Goal: Task Accomplishment & Management: Manage account settings

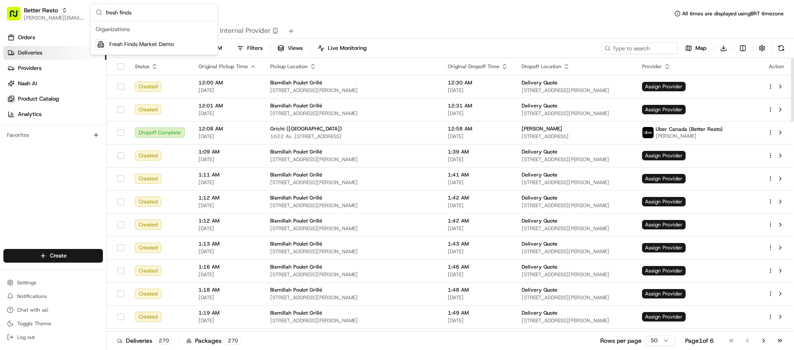
type input "fresh finds"
click at [133, 35] on div "Organizations" at bounding box center [154, 29] width 124 height 13
click at [131, 46] on span "Fresh Finds Market Demo" at bounding box center [141, 45] width 64 height 8
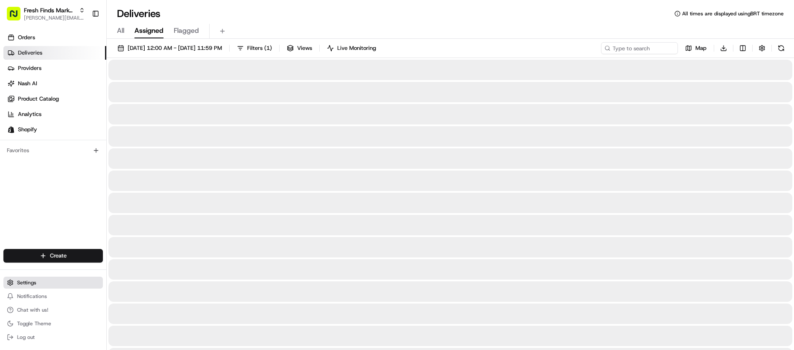
click at [40, 280] on button "Settings" at bounding box center [52, 283] width 99 height 12
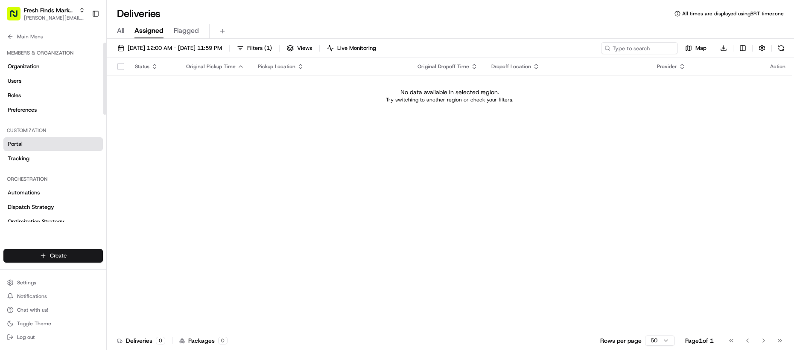
scroll to position [11, 0]
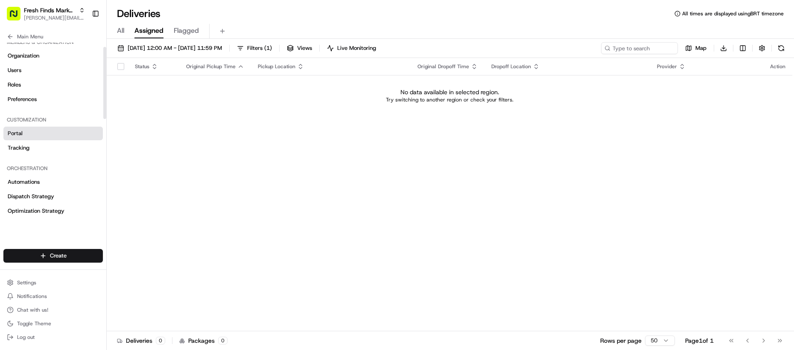
click at [39, 138] on link "Portal" at bounding box center [52, 134] width 99 height 14
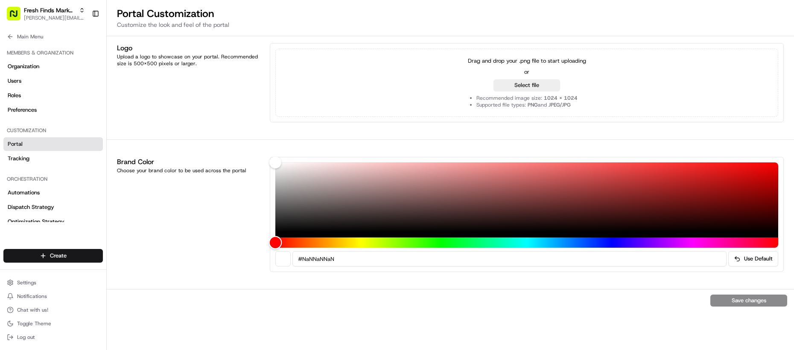
click at [352, 242] on div "Hue" at bounding box center [526, 243] width 503 height 10
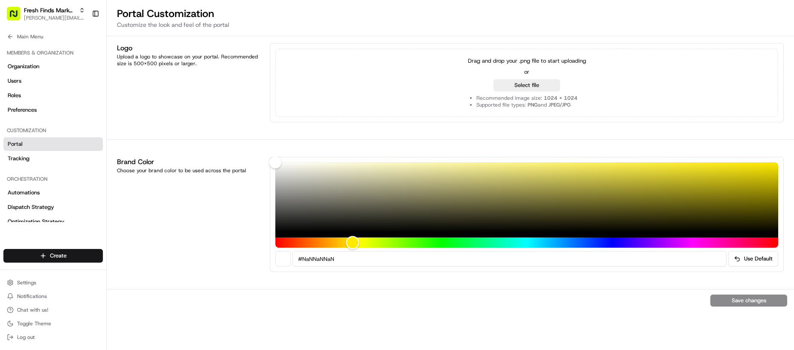
click at [353, 242] on div "Hue" at bounding box center [352, 242] width 13 height 13
drag, startPoint x: 356, startPoint y: 243, endPoint x: 422, endPoint y: 246, distance: 66.2
click at [362, 246] on div "Hue" at bounding box center [355, 242] width 13 height 13
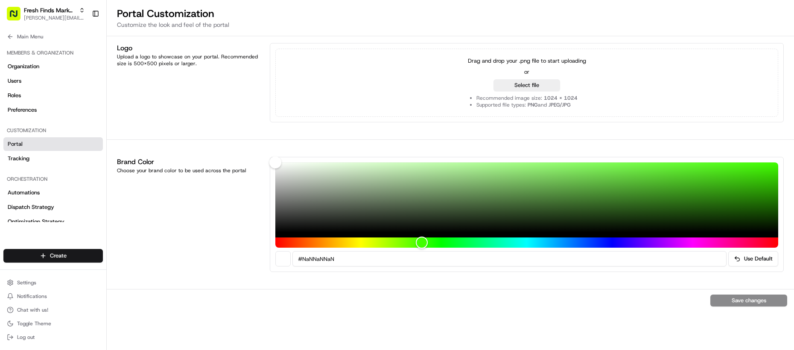
click at [739, 304] on div "Save changes" at bounding box center [450, 300] width 687 height 23
copy button "Save changes"
click at [491, 292] on div "Save changes" at bounding box center [450, 300] width 687 height 23
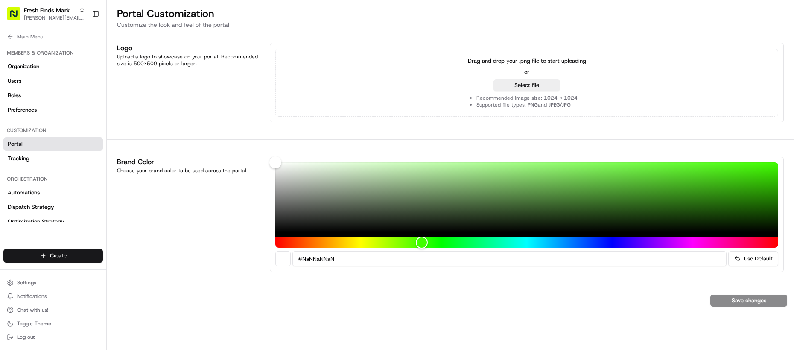
click at [364, 258] on input "#NaNNaNNaN" at bounding box center [509, 258] width 434 height 15
click at [334, 246] on div "Hue" at bounding box center [526, 243] width 503 height 10
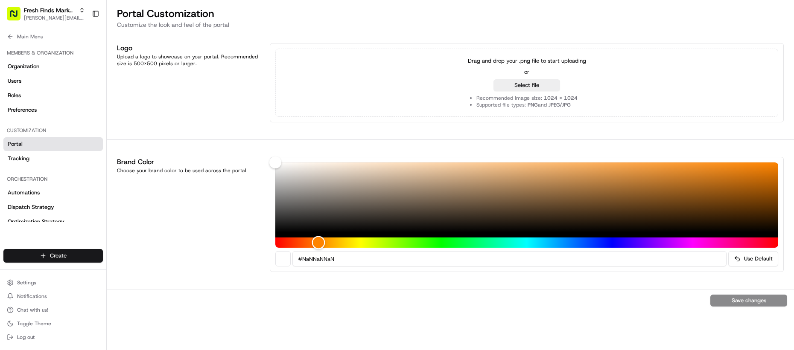
drag, startPoint x: 335, startPoint y: 248, endPoint x: 304, endPoint y: 192, distance: 63.6
click at [316, 224] on div at bounding box center [526, 205] width 503 height 85
drag, startPoint x: 321, startPoint y: 190, endPoint x: 382, endPoint y: 193, distance: 61.6
click at [402, 195] on div "Color" at bounding box center [526, 198] width 503 height 70
drag, startPoint x: 382, startPoint y: 193, endPoint x: 453, endPoint y: 208, distance: 72.0
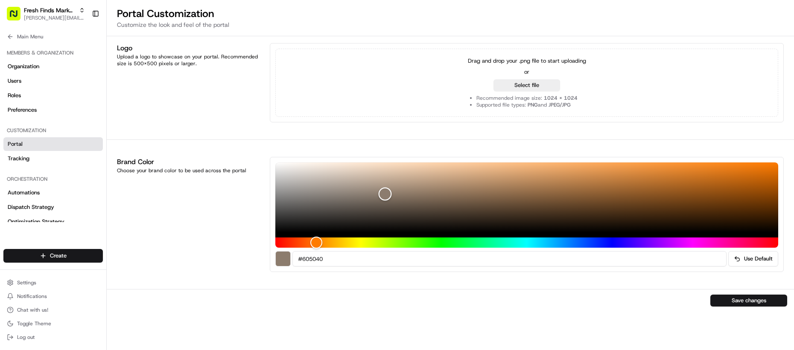
click at [446, 206] on div "Color" at bounding box center [526, 198] width 503 height 70
click at [369, 212] on div "Color" at bounding box center [526, 198] width 503 height 70
drag, startPoint x: 334, startPoint y: 238, endPoint x: 392, endPoint y: 243, distance: 58.7
click at [390, 243] on div "Hue" at bounding box center [526, 243] width 503 height 10
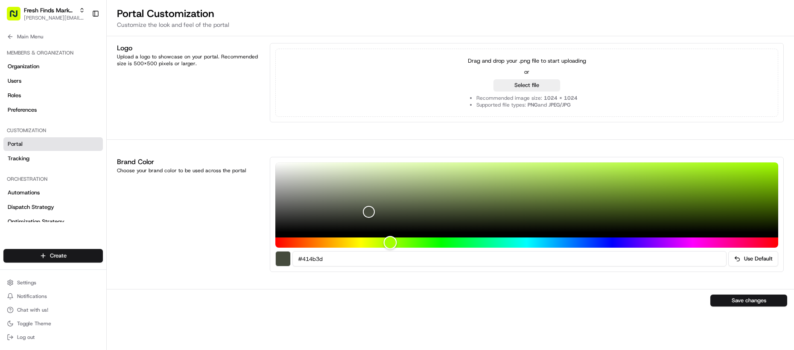
click at [422, 245] on div "Hue" at bounding box center [526, 243] width 503 height 10
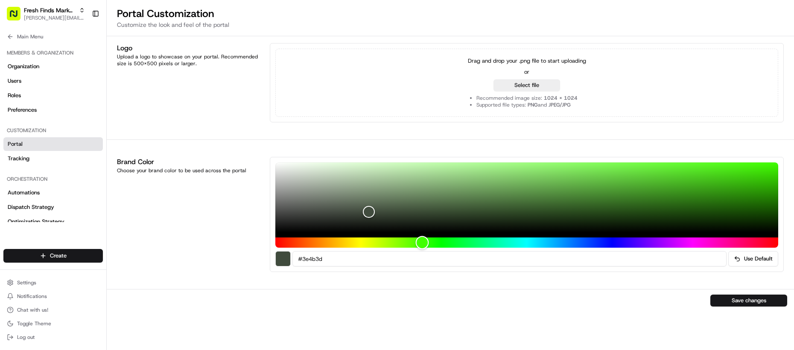
drag, startPoint x: 425, startPoint y: 245, endPoint x: 506, endPoint y: 248, distance: 80.8
click at [429, 244] on div "Hue" at bounding box center [422, 242] width 13 height 13
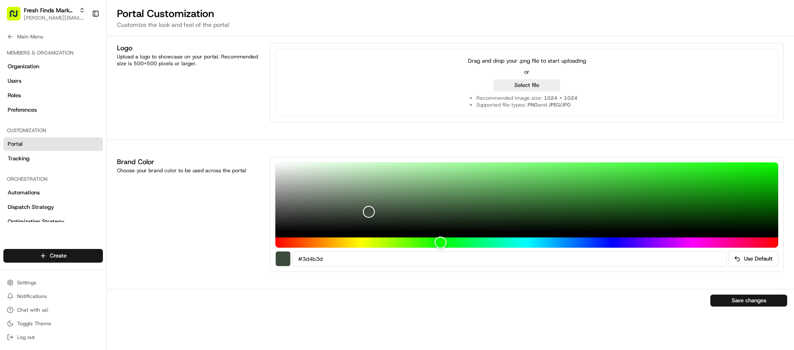
drag, startPoint x: 375, startPoint y: 253, endPoint x: 263, endPoint y: 241, distance: 112.9
click at [263, 243] on div "Brand Color Choose your brand color to be used across the portal #3d4b3d Use De…" at bounding box center [450, 214] width 687 height 129
type input "#ffffff"
drag, startPoint x: 285, startPoint y: 178, endPoint x: 239, endPoint y: 146, distance: 55.9
click at [251, 152] on div "Brand Color Choose your brand color to be used across the portal #ffffff Use De…" at bounding box center [450, 214] width 687 height 129
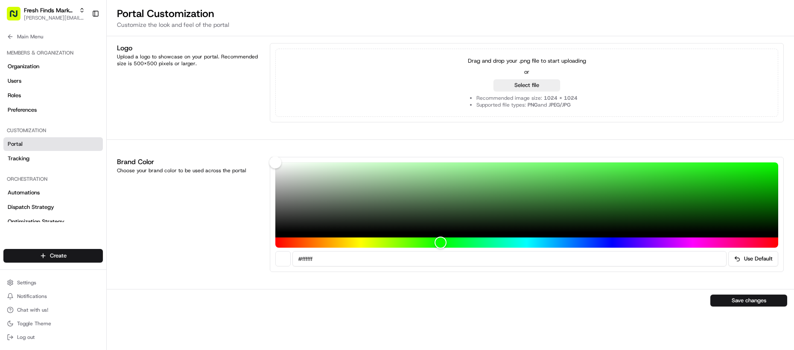
click at [266, 206] on div "Brand Color Choose your brand color to be used across the portal #ffffff Use De…" at bounding box center [450, 214] width 687 height 129
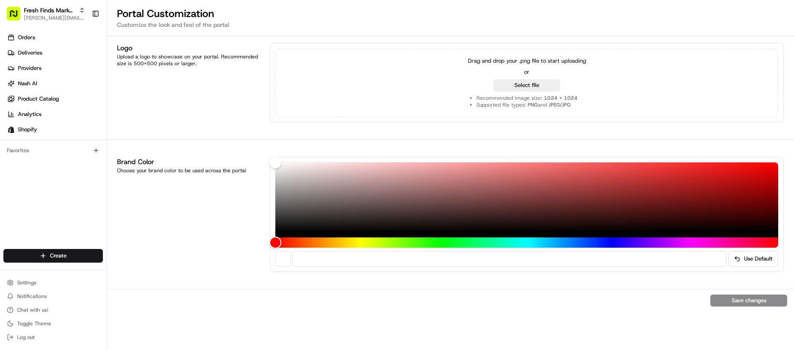
drag, startPoint x: 753, startPoint y: 306, endPoint x: 745, endPoint y: 305, distance: 8.1
click at [752, 306] on div "Save changes" at bounding box center [450, 300] width 687 height 23
click at [745, 305] on div "Save changes" at bounding box center [450, 300] width 687 height 23
click at [451, 198] on div "Color" at bounding box center [526, 198] width 503 height 70
click at [369, 181] on div "Color" at bounding box center [526, 198] width 503 height 70
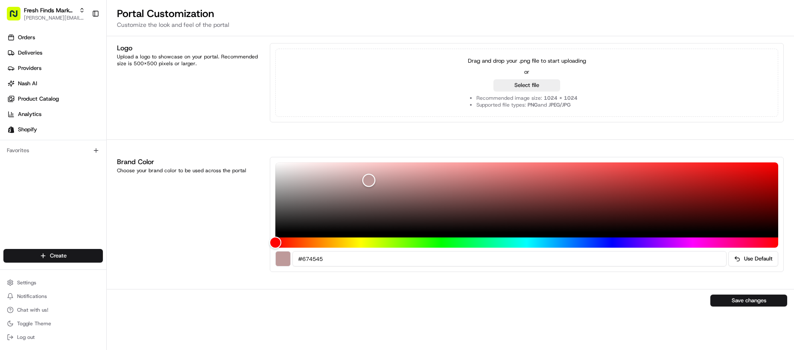
click at [441, 204] on div "Color" at bounding box center [526, 198] width 503 height 70
drag, startPoint x: 277, startPoint y: 198, endPoint x: 260, endPoint y: 185, distance: 21.8
click at [275, 192] on div "Color" at bounding box center [526, 198] width 503 height 70
type input "#ffffff"
click at [231, 121] on div "Logo Upload a logo to showcase on your portal. Recommended size is 500x500 pixe…" at bounding box center [450, 193] width 687 height 314
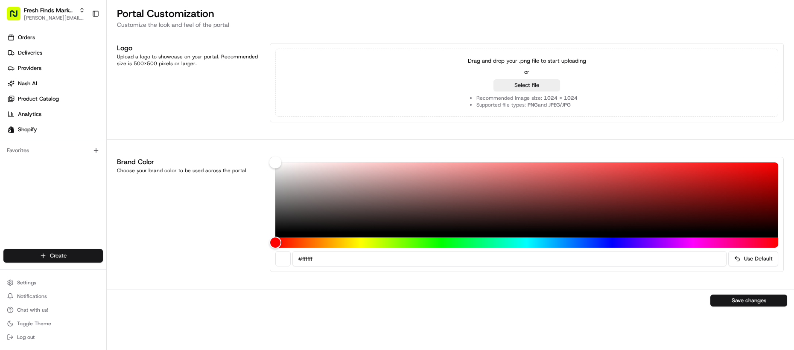
click at [234, 123] on div "Logo Upload a logo to showcase on your portal. Recommended size is 500x500 pixe…" at bounding box center [450, 82] width 687 height 93
click at [752, 255] on button "Use Default" at bounding box center [753, 258] width 50 height 15
click at [750, 261] on button "Use Default" at bounding box center [753, 258] width 50 height 15
click at [749, 261] on button "Use Default" at bounding box center [753, 258] width 50 height 15
type input "#2d1f1f"
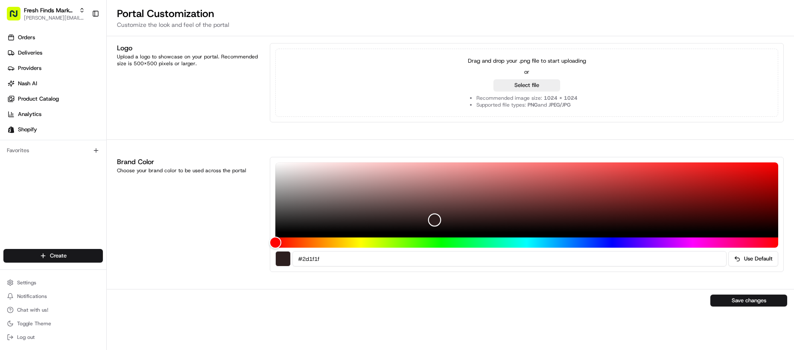
click at [435, 220] on div "Color" at bounding box center [526, 198] width 503 height 70
click at [762, 273] on div "Brand Color Choose your brand color to be used across the portal #2d1f1f Use De…" at bounding box center [450, 214] width 687 height 129
click at [760, 266] on button "Use Default" at bounding box center [753, 258] width 50 height 15
type input "#733636"
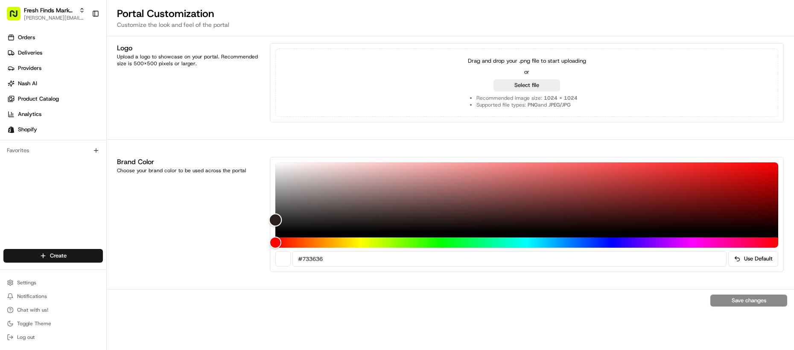
click at [544, 201] on div "Color" at bounding box center [526, 198] width 503 height 70
click at [742, 257] on button "Use Default" at bounding box center [753, 258] width 50 height 15
click at [203, 213] on div "Brand Color Choose your brand color to be used across the portal" at bounding box center [188, 214] width 143 height 115
click at [762, 259] on button "Use Default" at bounding box center [753, 258] width 50 height 15
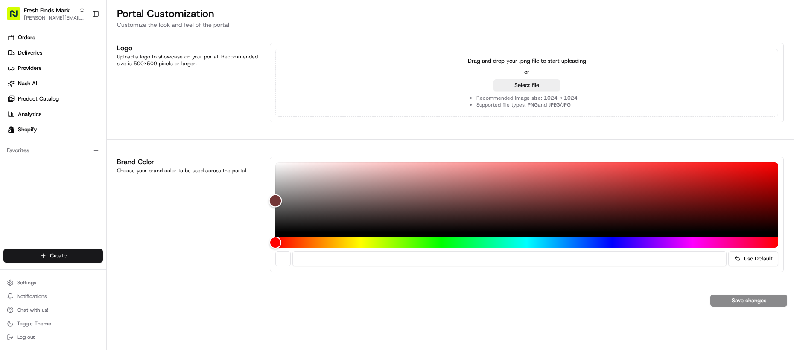
type input "#843030"
click at [596, 196] on div "Color" at bounding box center [526, 198] width 503 height 70
click at [756, 263] on button "Use Default" at bounding box center [753, 258] width 50 height 15
click at [212, 191] on div "Brand Color Choose your brand color to be used across the portal" at bounding box center [188, 214] width 143 height 115
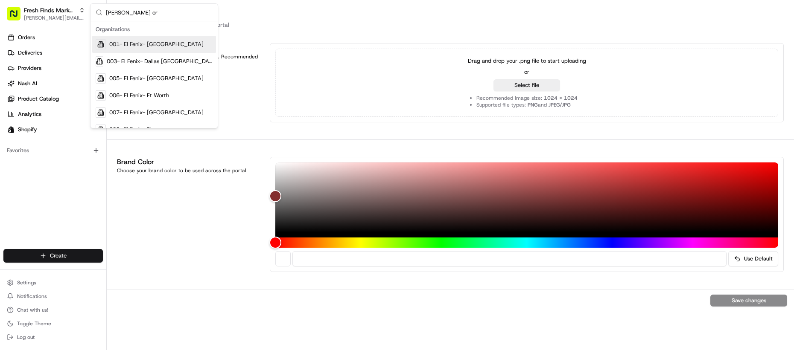
type input "nash org"
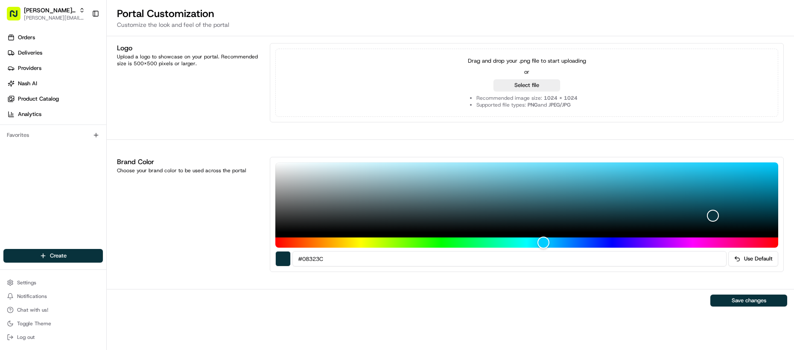
click at [179, 212] on div "Brand Color Choose your brand color to be used across the portal" at bounding box center [188, 214] width 143 height 115
click at [112, 170] on div "Brand Color Choose your brand color to be used across the portal #08323C Use De…" at bounding box center [450, 214] width 687 height 129
click at [139, 167] on div "Choose your brand color to be used across the portal" at bounding box center [188, 170] width 143 height 7
click at [139, 155] on div "Brand Color Choose your brand color to be used across the portal #08323C Use De…" at bounding box center [450, 214] width 687 height 129
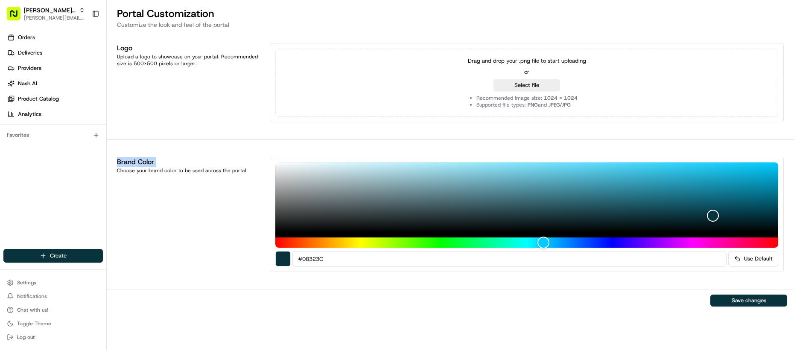
click at [139, 155] on div "Brand Color Choose your brand color to be used across the portal #08323C Use De…" at bounding box center [450, 214] width 687 height 129
click at [141, 158] on h1 "Brand Color" at bounding box center [188, 162] width 143 height 10
click at [121, 193] on div "Brand Color Choose your brand color to be used across the portal" at bounding box center [188, 214] width 143 height 115
click at [188, 219] on div "Brand Color Choose your brand color to be used across the portal" at bounding box center [188, 214] width 143 height 115
click at [179, 188] on div "Brand Color Choose your brand color to be used across the portal" at bounding box center [188, 214] width 143 height 115
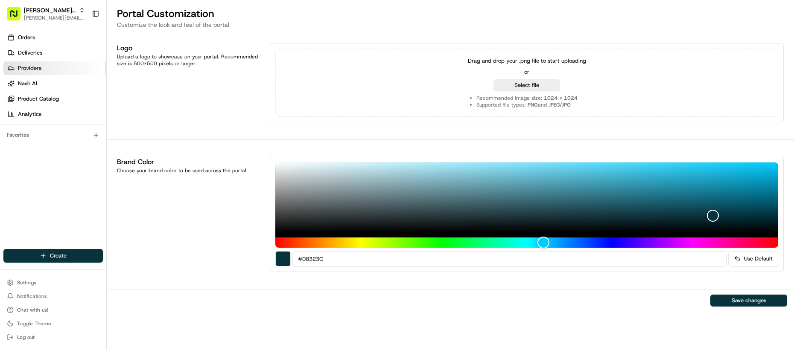
click at [54, 62] on link "Providers" at bounding box center [54, 68] width 103 height 14
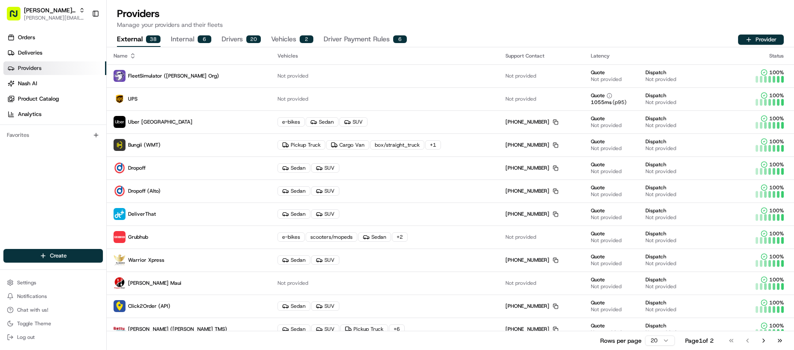
click at [450, 32] on div "Providers Manage your providers and their fleets External 38 Internal 6 Drivers…" at bounding box center [450, 27] width 687 height 40
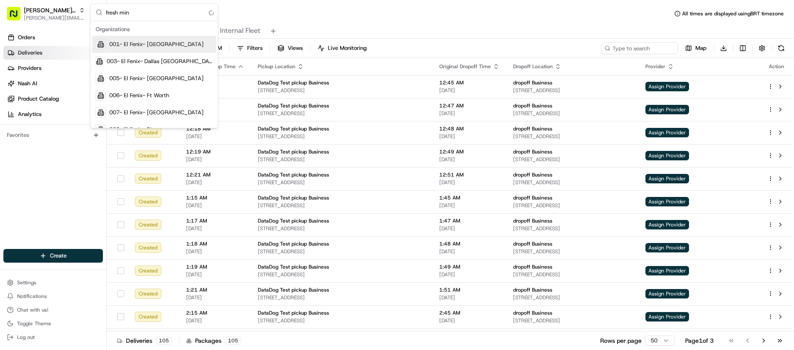
type input "fresh mind"
type input "market demo"
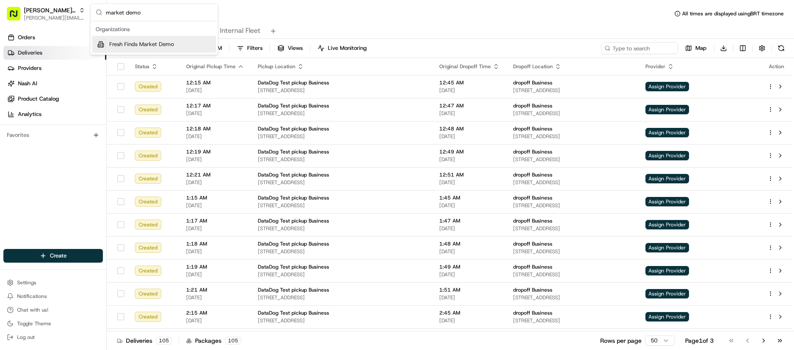
type input "market demo"
click at [136, 38] on div "Fresh Finds Market Demo" at bounding box center [154, 44] width 124 height 17
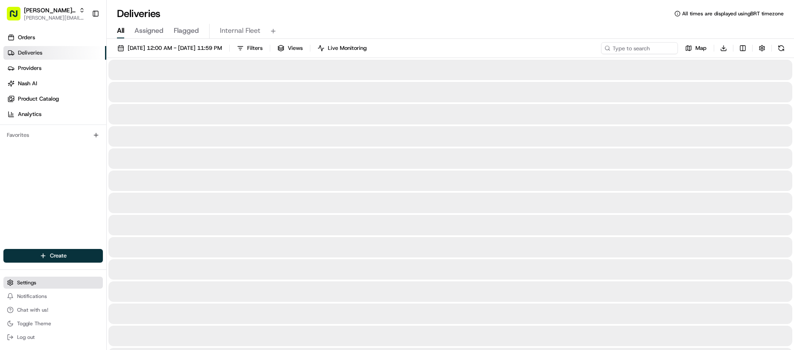
click at [49, 277] on button "Settings" at bounding box center [52, 283] width 99 height 12
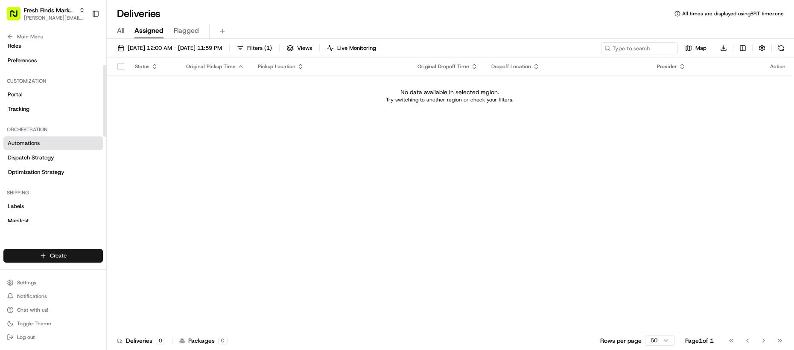
scroll to position [55, 0]
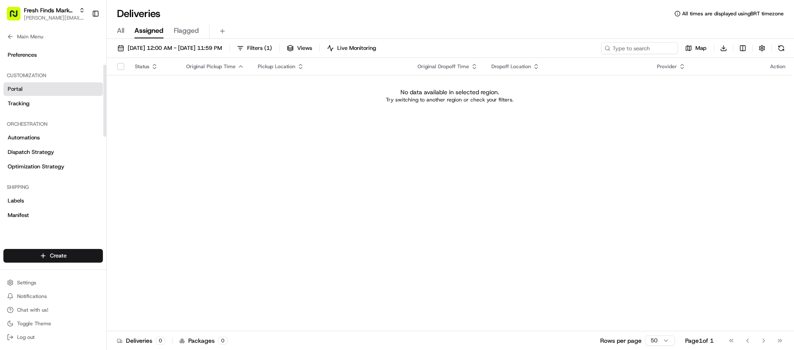
click at [44, 88] on link "Portal" at bounding box center [52, 89] width 99 height 14
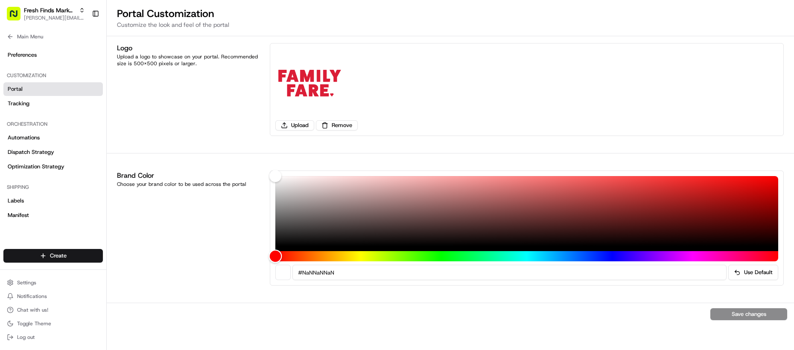
click at [295, 257] on div "Hue" at bounding box center [526, 256] width 503 height 10
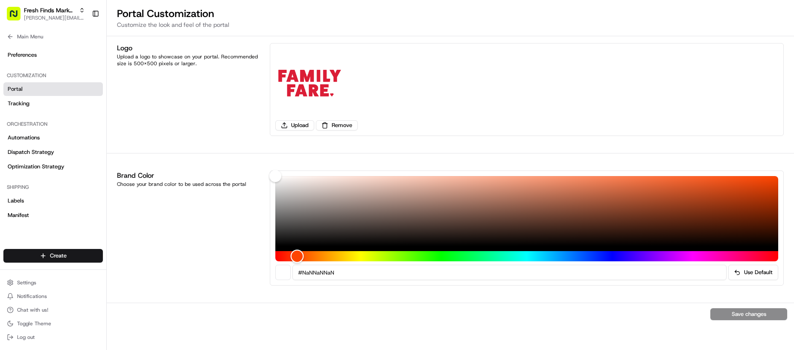
drag, startPoint x: 298, startPoint y: 257, endPoint x: 281, endPoint y: 231, distance: 31.1
click at [291, 253] on div "Hue" at bounding box center [297, 256] width 13 height 13
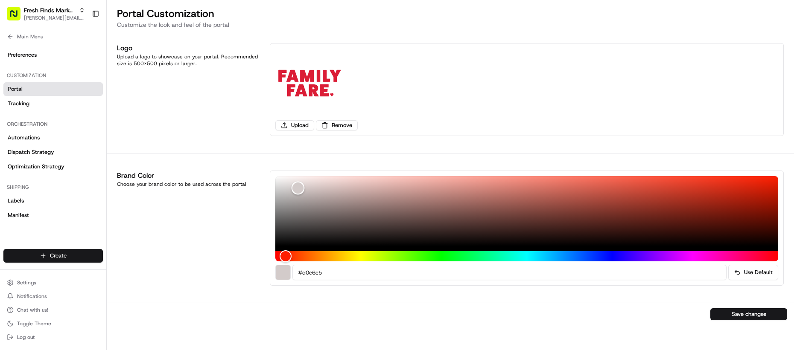
drag, startPoint x: 275, startPoint y: 178, endPoint x: 303, endPoint y: 189, distance: 29.7
click at [303, 189] on div "Color" at bounding box center [298, 188] width 13 height 13
type input "#d0ccc5"
drag, startPoint x: 310, startPoint y: 252, endPoint x: 327, endPoint y: 251, distance: 17.1
click at [327, 251] on div "Hue" at bounding box center [526, 256] width 503 height 10
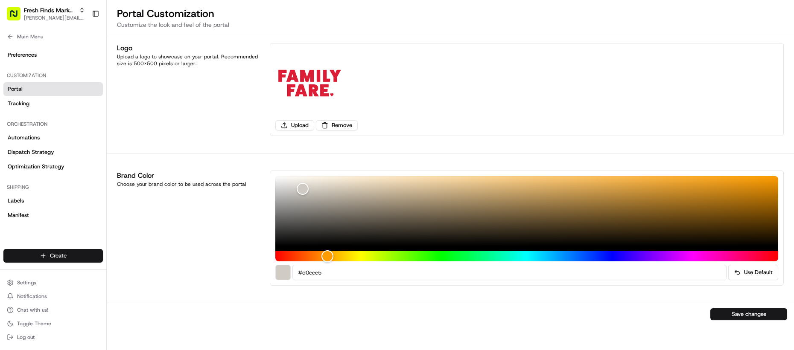
drag, startPoint x: 362, startPoint y: 248, endPoint x: 440, endPoint y: 256, distance: 78.5
click at [414, 251] on div at bounding box center [526, 213] width 503 height 75
click at [748, 270] on button "Use Default" at bounding box center [753, 272] width 50 height 15
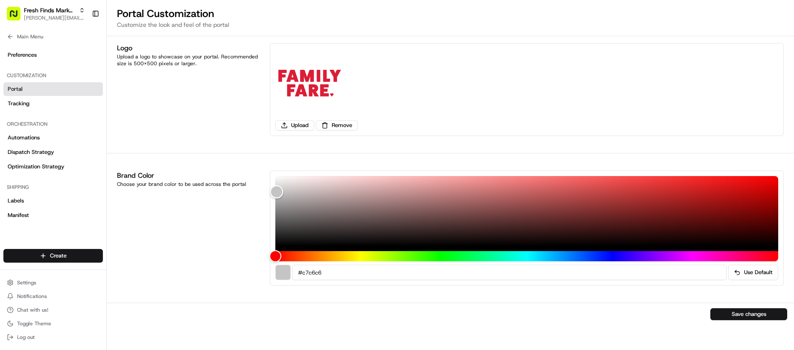
type input "#c9c7c7"
click at [278, 191] on div "Color" at bounding box center [278, 191] width 13 height 13
click at [747, 315] on button "Save changes" at bounding box center [748, 315] width 77 height 12
click at [217, 134] on div "Logo Upload a logo to showcase on your portal. Recommended size is 500x500 pixe…" at bounding box center [188, 89] width 143 height 93
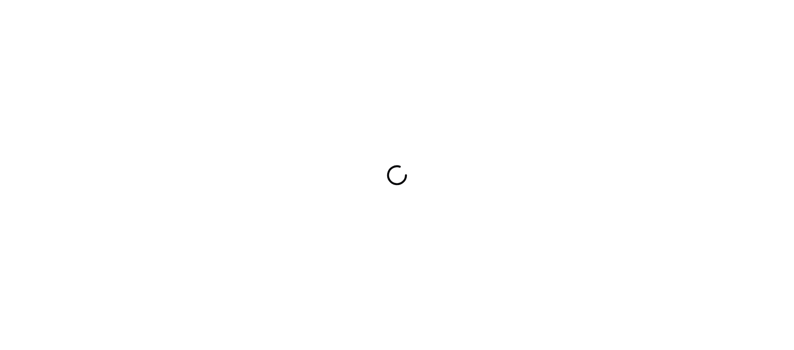
click at [217, 134] on div at bounding box center [397, 175] width 794 height 350
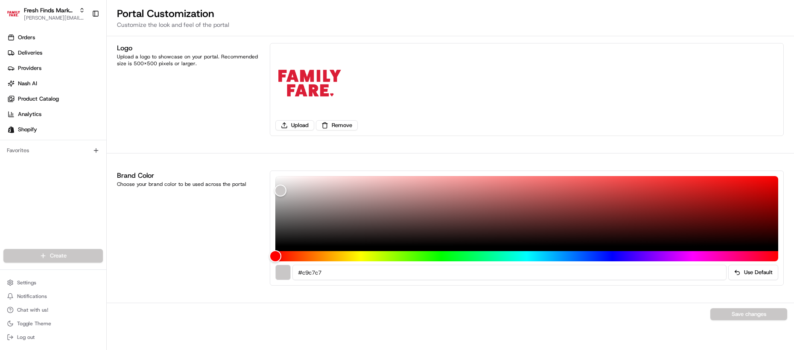
click at [216, 137] on div "Logo Upload a logo to showcase on your portal. Recommended size is 500x500 pixe…" at bounding box center [450, 89] width 687 height 107
drag, startPoint x: 316, startPoint y: 188, endPoint x: 323, endPoint y: 190, distance: 7.0
click at [323, 190] on div "Color" at bounding box center [526, 211] width 503 height 70
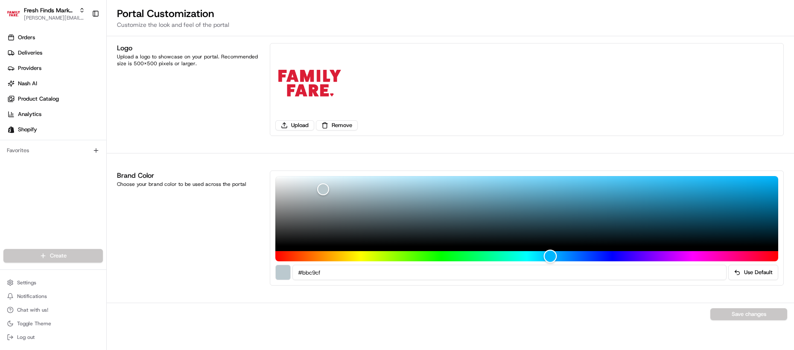
type input "#bbc8cf"
drag, startPoint x: 585, startPoint y: 257, endPoint x: 672, endPoint y: 283, distance: 91.0
click at [556, 260] on div "Hue" at bounding box center [526, 256] width 503 height 10
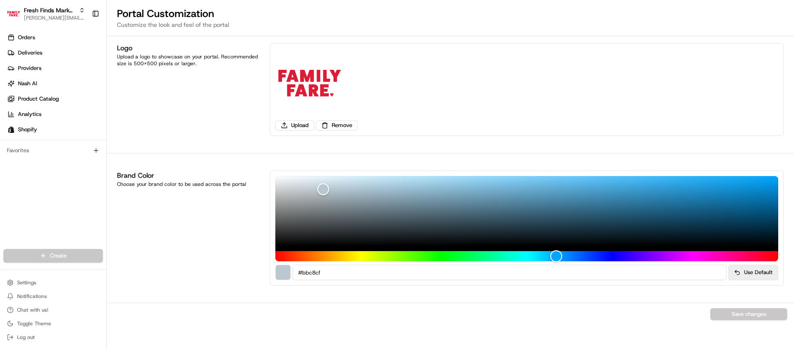
click at [749, 272] on button "Use Default" at bounding box center [753, 272] width 50 height 15
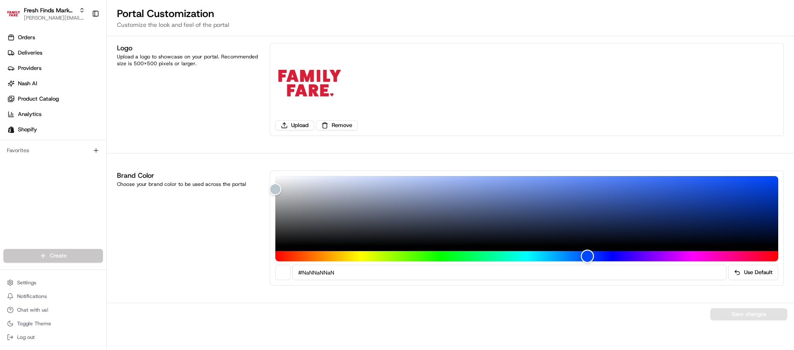
drag, startPoint x: 595, startPoint y: 256, endPoint x: 587, endPoint y: 254, distance: 8.0
click at [587, 254] on div "Hue" at bounding box center [526, 256] width 503 height 10
drag, startPoint x: 498, startPoint y: 224, endPoint x: 523, endPoint y: 219, distance: 26.1
click at [523, 219] on div "Color" at bounding box center [526, 211] width 503 height 70
click at [514, 216] on div "Color" at bounding box center [526, 211] width 503 height 70
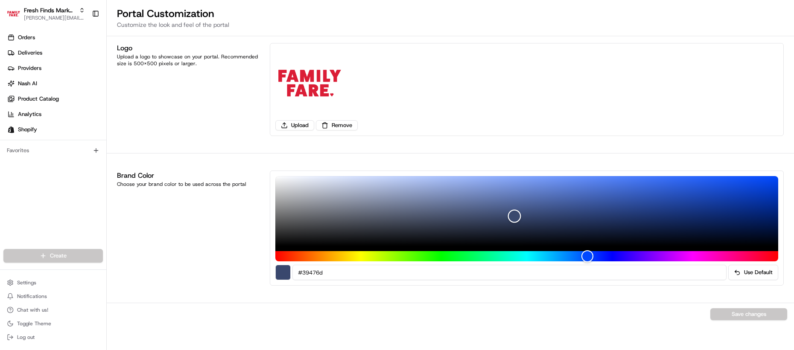
drag, startPoint x: 514, startPoint y: 216, endPoint x: 666, endPoint y: 248, distance: 155.1
click at [515, 216] on div "Color" at bounding box center [514, 216] width 13 height 13
click at [594, 237] on div "Color" at bounding box center [526, 211] width 503 height 70
drag, startPoint x: 532, startPoint y: 213, endPoint x: 425, endPoint y: 202, distance: 107.7
click at [426, 201] on div "Color" at bounding box center [526, 211] width 503 height 70
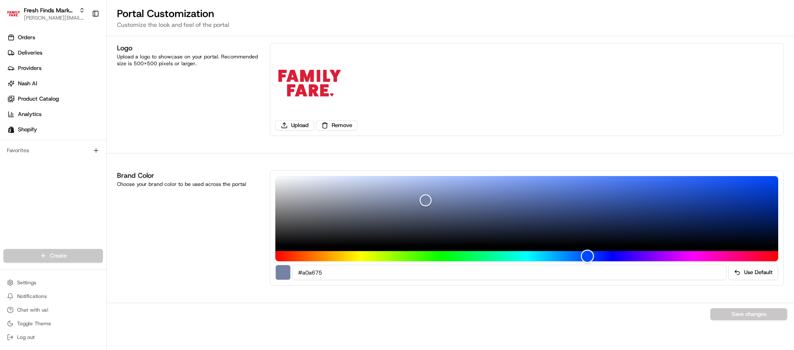
click at [370, 252] on div "Hue" at bounding box center [526, 256] width 503 height 10
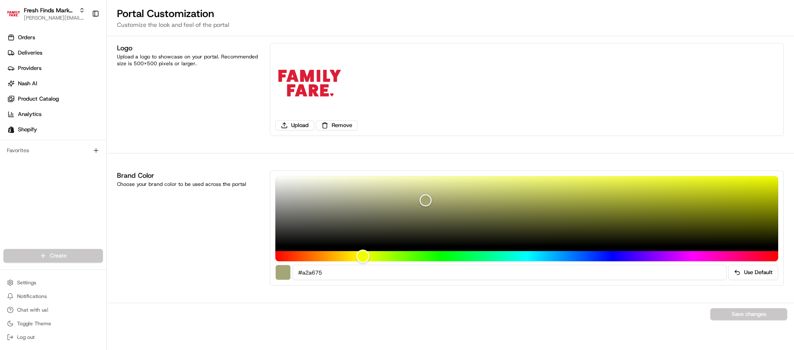
type input "#9fa675"
drag, startPoint x: 363, startPoint y: 256, endPoint x: 385, endPoint y: 254, distance: 22.3
click at [370, 254] on div "Hue" at bounding box center [362, 256] width 13 height 13
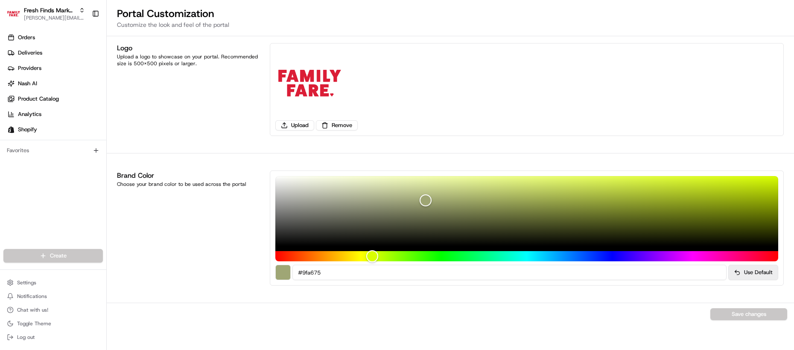
click at [770, 275] on button "Use Default" at bounding box center [753, 272] width 50 height 15
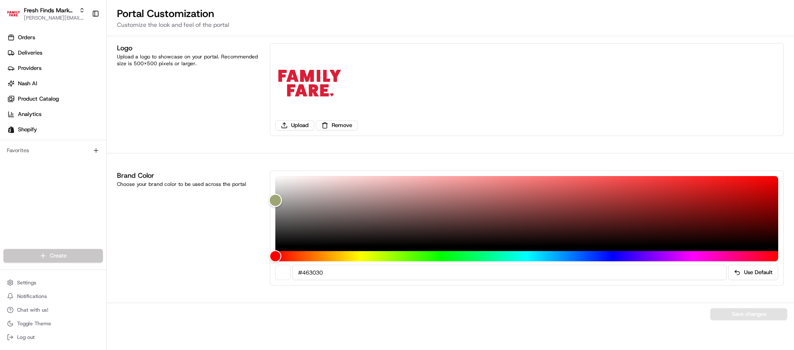
drag, startPoint x: 417, startPoint y: 231, endPoint x: 438, endPoint y: 227, distance: 22.1
click at [434, 227] on div "Color" at bounding box center [526, 211] width 503 height 70
drag, startPoint x: 438, startPoint y: 222, endPoint x: 443, endPoint y: 213, distance: 9.6
click at [441, 221] on div "Color" at bounding box center [433, 227] width 13 height 13
click at [759, 310] on button "Save changes" at bounding box center [748, 315] width 77 height 12
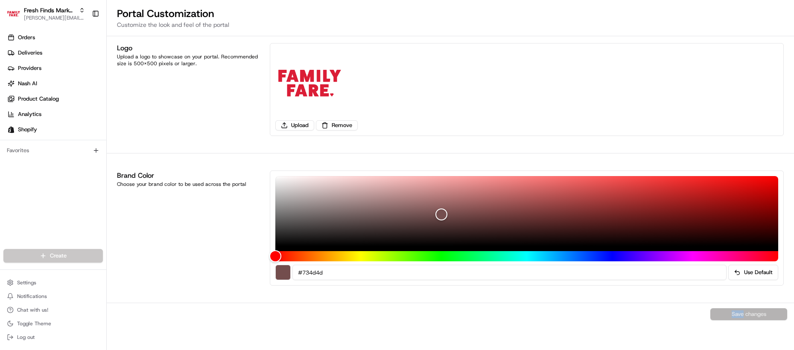
click at [759, 310] on div "Save changes" at bounding box center [450, 314] width 687 height 23
drag, startPoint x: 490, startPoint y: 215, endPoint x: 485, endPoint y: 209, distance: 8.2
click at [485, 209] on div "Color" at bounding box center [526, 211] width 503 height 70
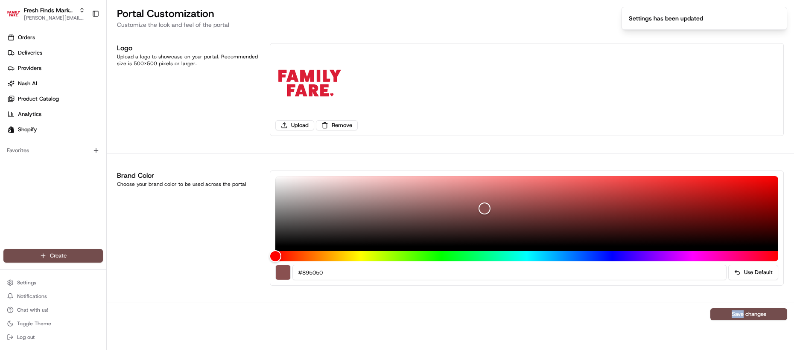
drag, startPoint x: 502, startPoint y: 250, endPoint x: 574, endPoint y: 256, distance: 72.8
click at [574, 256] on div at bounding box center [526, 218] width 503 height 85
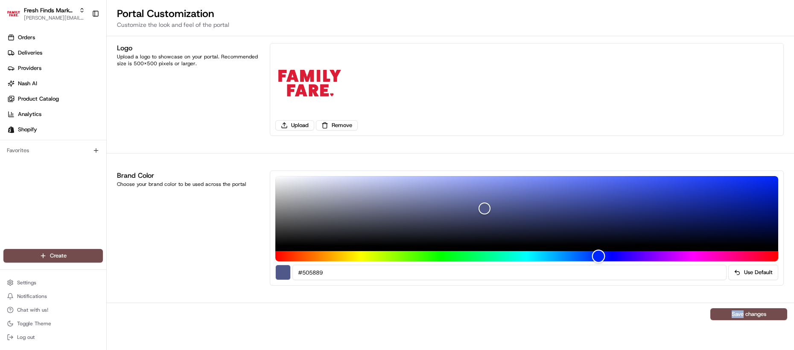
drag, startPoint x: 575, startPoint y: 256, endPoint x: 599, endPoint y: 257, distance: 23.5
click at [599, 257] on div "Hue" at bounding box center [526, 256] width 503 height 10
click at [500, 214] on div "Color" at bounding box center [526, 211] width 503 height 70
click at [747, 314] on button "Save changes" at bounding box center [748, 315] width 77 height 12
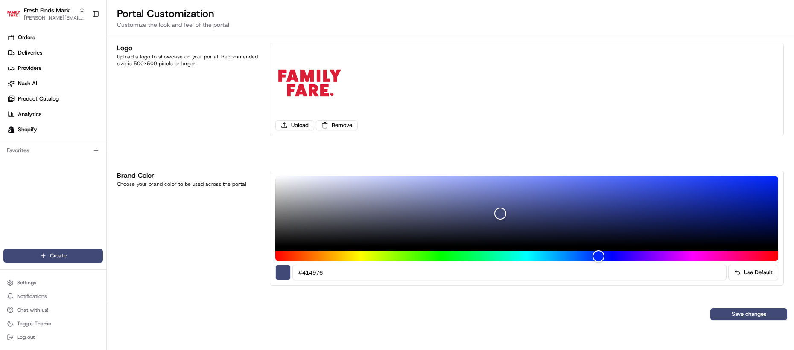
click at [230, 221] on div "Brand Color Choose your brand color to be used across the portal" at bounding box center [188, 228] width 143 height 115
drag, startPoint x: 286, startPoint y: 251, endPoint x: 275, endPoint y: 257, distance: 12.2
click at [286, 251] on div "Hue" at bounding box center [526, 256] width 503 height 10
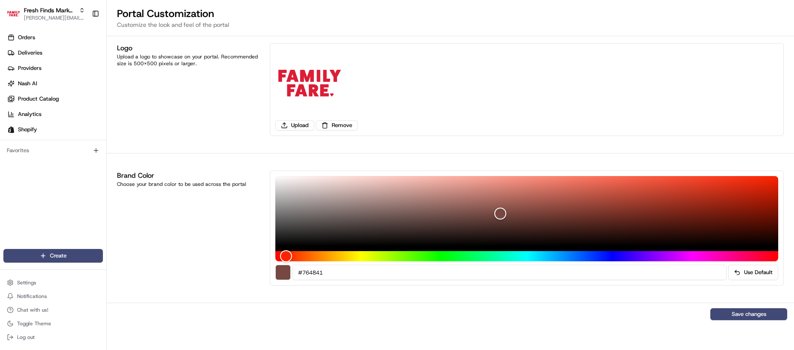
click at [275, 257] on div "#764841 Use Default" at bounding box center [527, 228] width 514 height 115
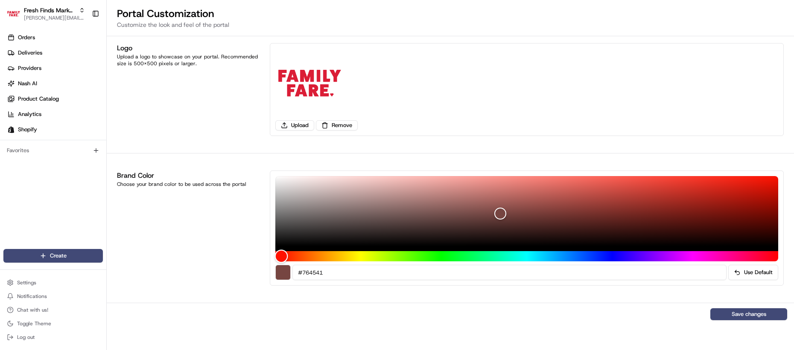
click at [281, 255] on div "Hue" at bounding box center [281, 256] width 13 height 13
drag, startPoint x: 679, startPoint y: 169, endPoint x: 676, endPoint y: 190, distance: 21.5
click at [679, 187] on div "Brand Color Choose your brand color to be used across the portal #764541 Use De…" at bounding box center [450, 228] width 687 height 129
drag, startPoint x: 671, startPoint y: 195, endPoint x: 670, endPoint y: 206, distance: 11.1
click at [670, 206] on div "Color" at bounding box center [526, 211] width 503 height 70
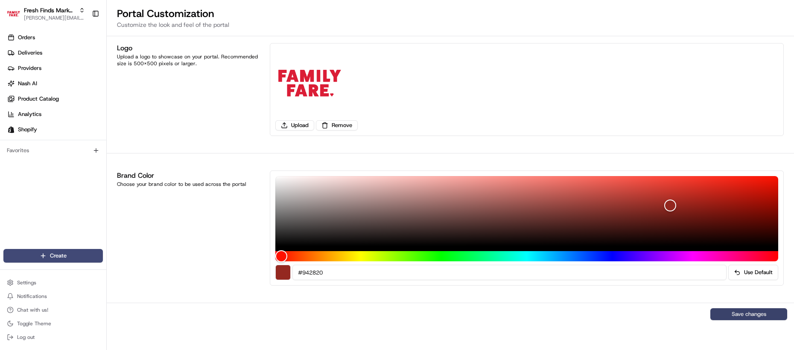
click at [742, 315] on button "Save changes" at bounding box center [748, 315] width 77 height 12
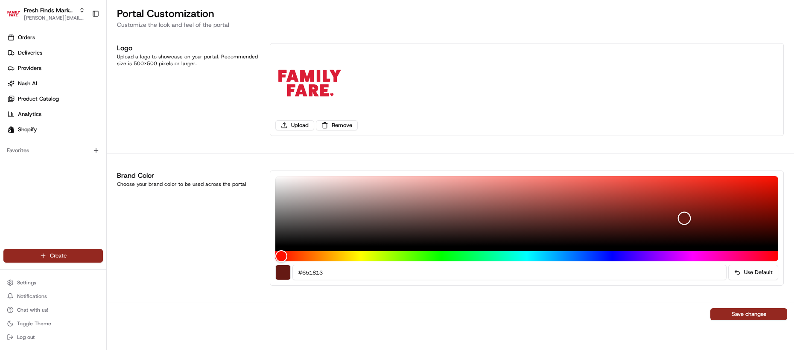
type input "#651812"
drag, startPoint x: 705, startPoint y: 213, endPoint x: 688, endPoint y: 219, distance: 18.4
click at [688, 219] on div "Color" at bounding box center [526, 211] width 503 height 70
click at [743, 313] on button "Save changes" at bounding box center [748, 315] width 77 height 12
click at [190, 234] on div "Brand Color Choose your brand color to be used across the portal" at bounding box center [188, 228] width 143 height 115
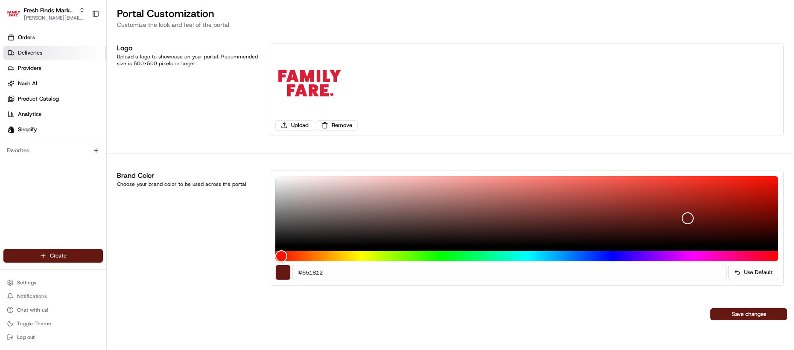
click at [47, 49] on link "Deliveries" at bounding box center [54, 53] width 103 height 14
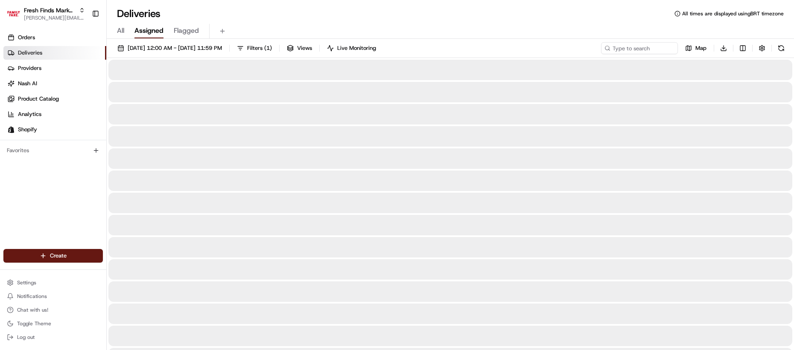
click at [47, 46] on link "Deliveries" at bounding box center [54, 53] width 103 height 14
click at [48, 43] on link "Orders" at bounding box center [54, 38] width 103 height 14
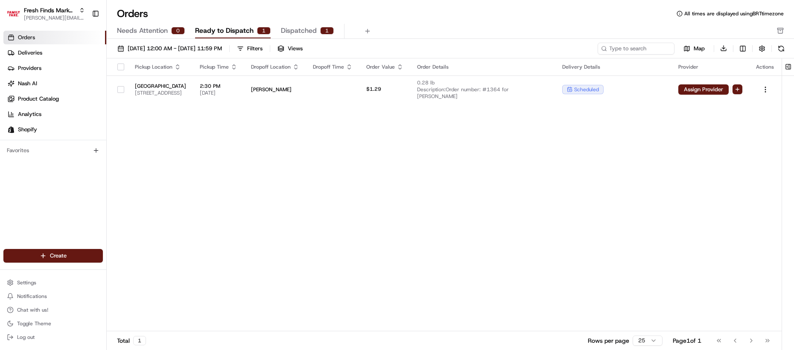
click at [185, 143] on div "Pickup Location Pickup Time Dropoff Location Dropoff Time Order Value Order Det…" at bounding box center [444, 195] width 675 height 274
click at [60, 57] on link "Deliveries" at bounding box center [54, 53] width 103 height 14
